Goal: Transaction & Acquisition: Book appointment/travel/reservation

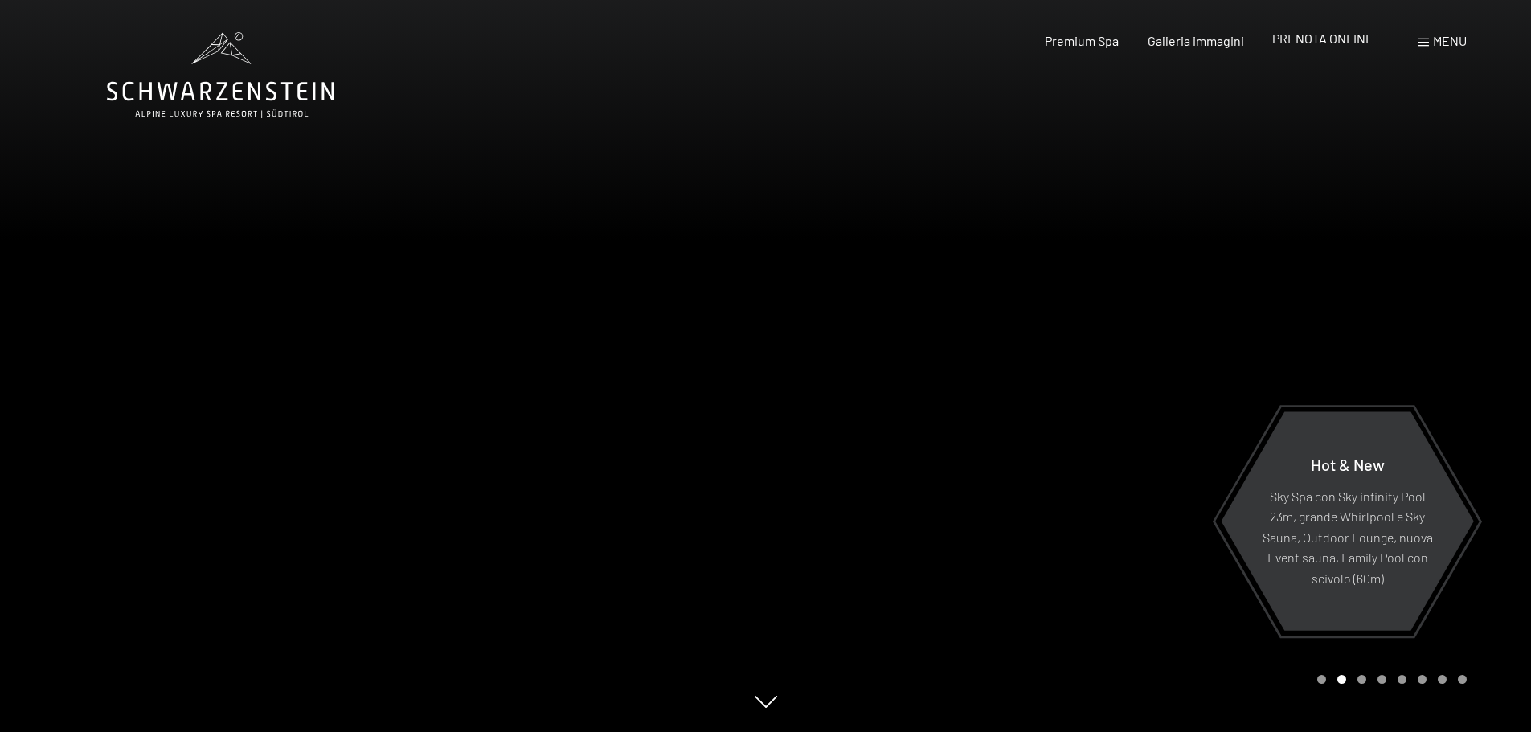
drag, startPoint x: 0, startPoint y: 0, endPoint x: 1319, endPoint y: 43, distance: 1319.5
click at [1319, 43] on span "PRENOTA ONLINE" at bounding box center [1322, 38] width 101 height 15
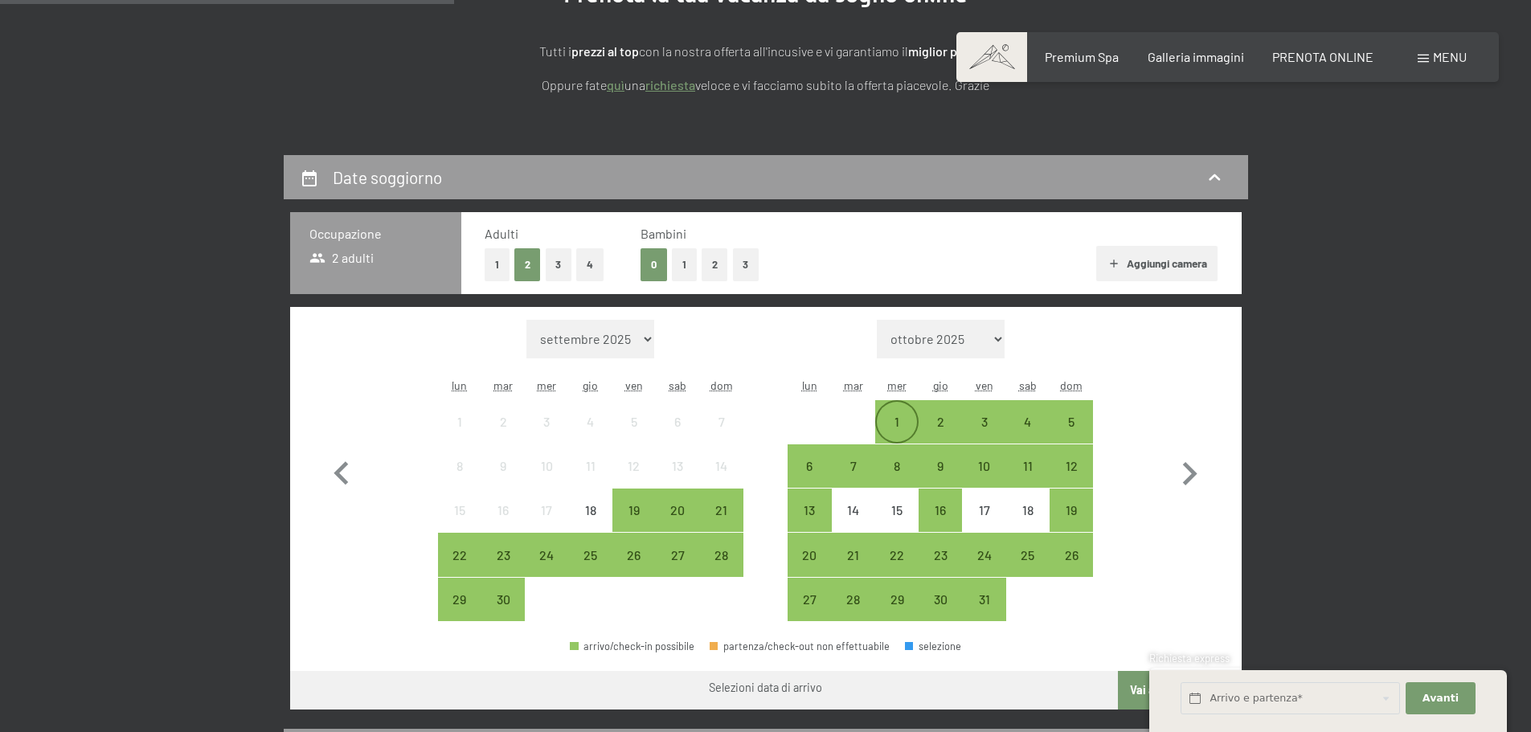
click at [892, 423] on div "1" at bounding box center [897, 435] width 40 height 40
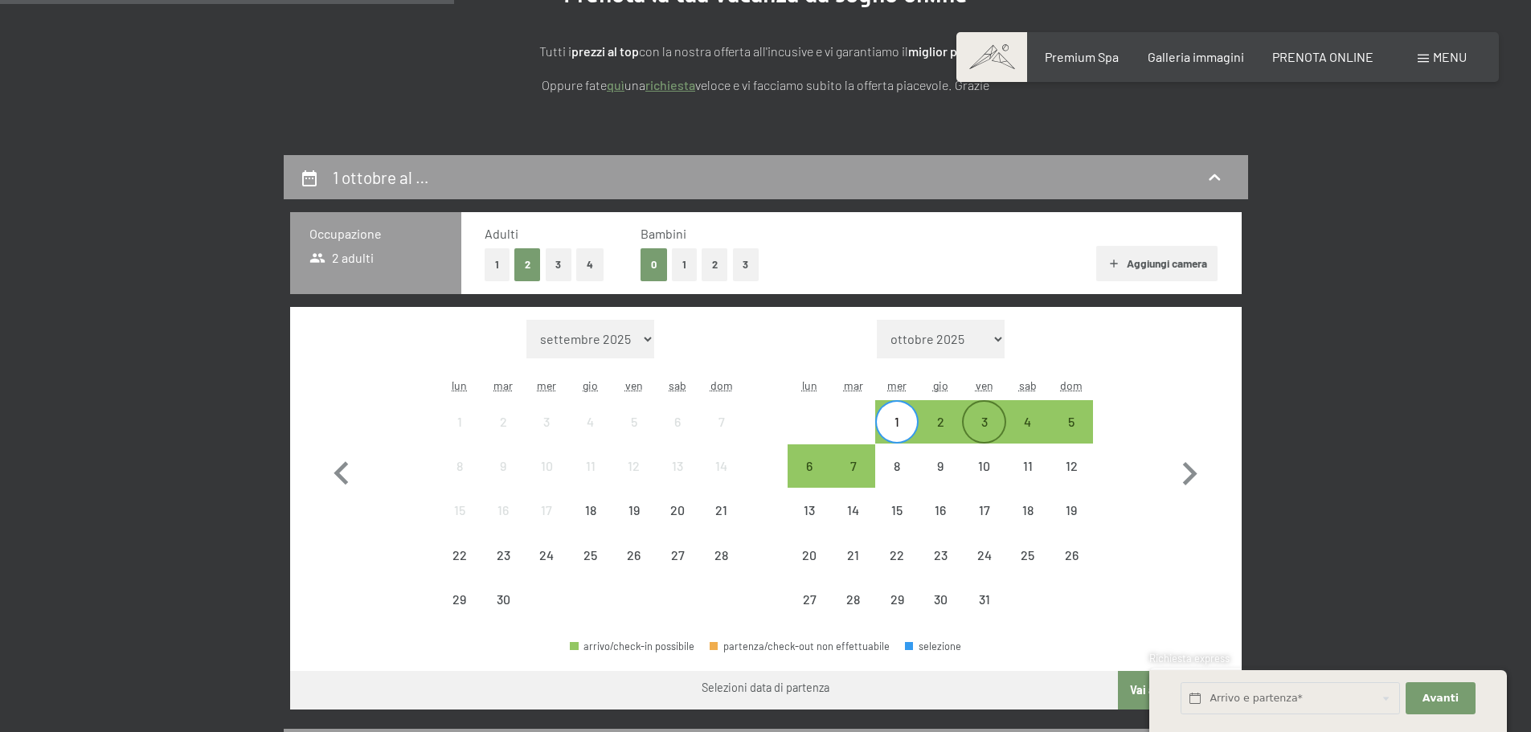
click at [974, 410] on div "3" at bounding box center [984, 422] width 40 height 40
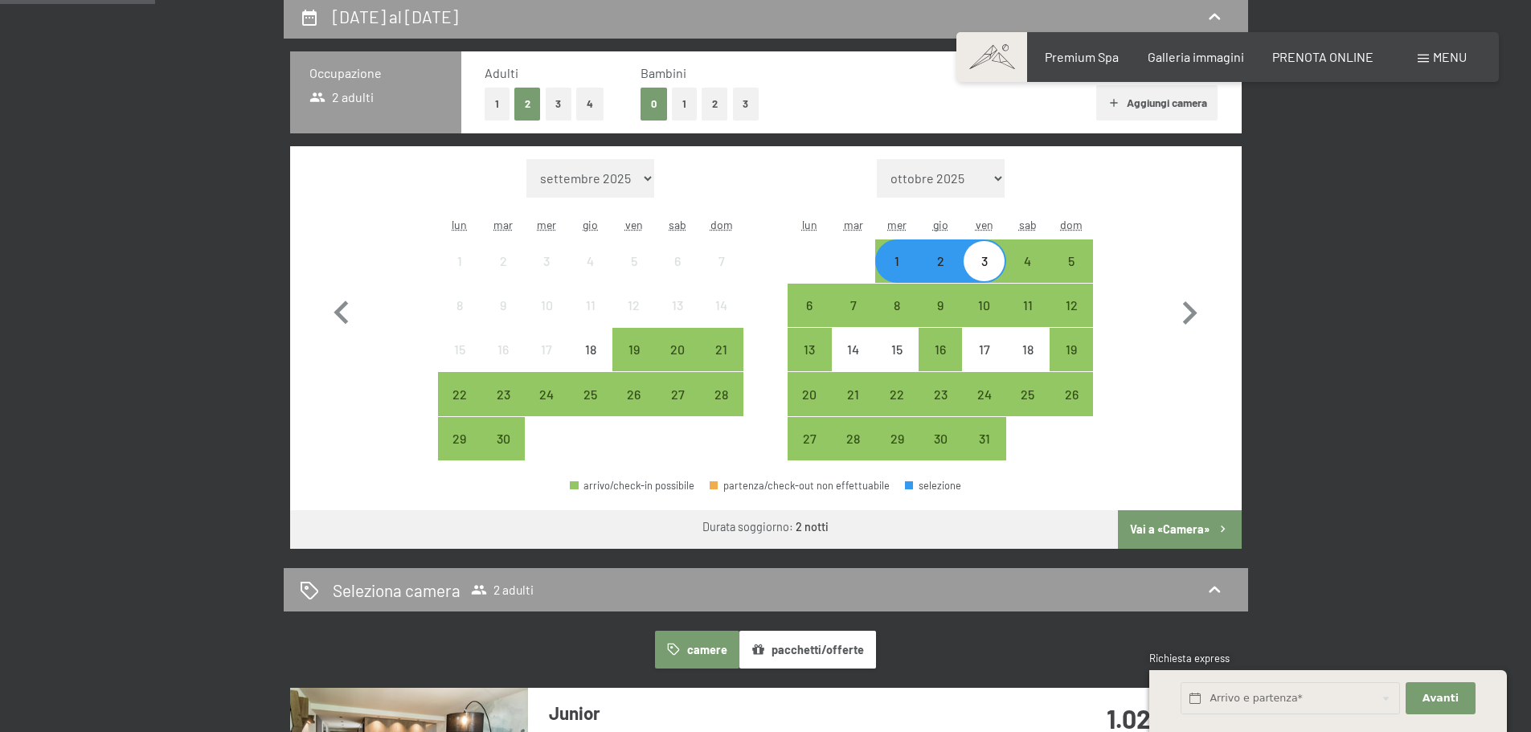
click at [1150, 524] on button "Vai a «Camera»" at bounding box center [1179, 529] width 123 height 39
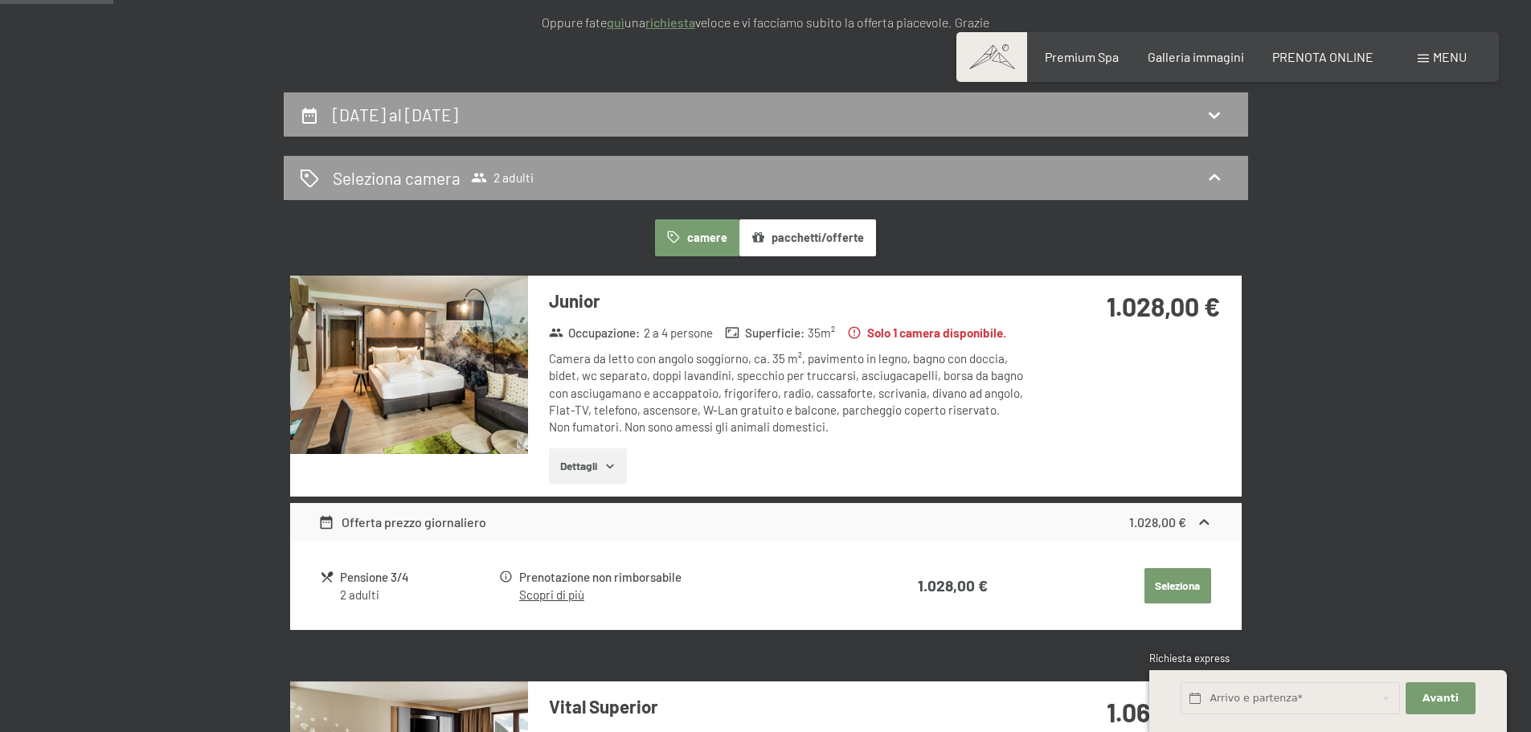
scroll to position [316, 0]
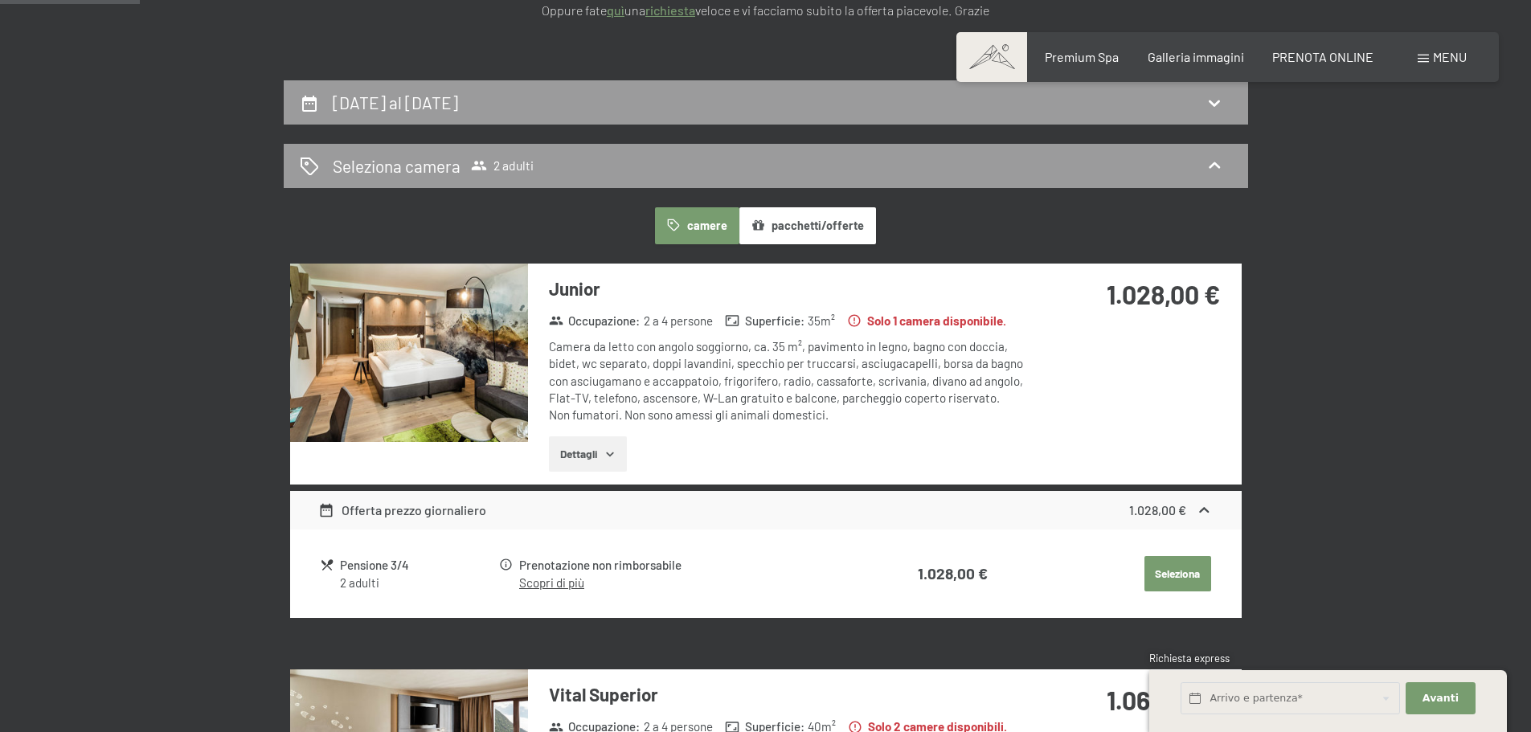
click at [599, 453] on button "Dettagli" at bounding box center [588, 453] width 78 height 35
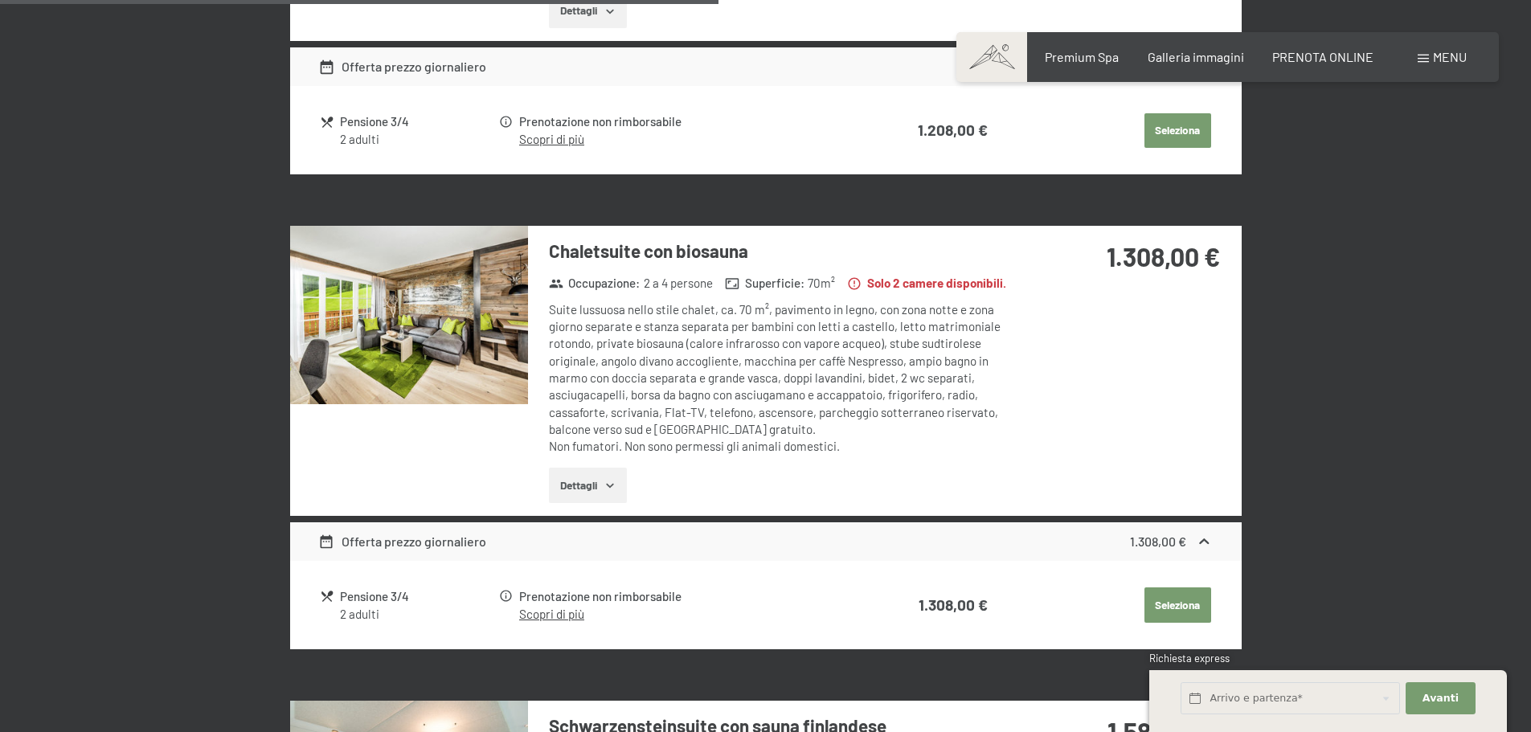
scroll to position [1843, 0]
